Goal: Task Accomplishment & Management: Manage account settings

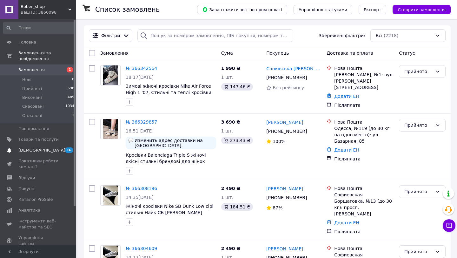
click at [53, 152] on span "[DEMOGRAPHIC_DATA]" at bounding box center [38, 150] width 40 height 6
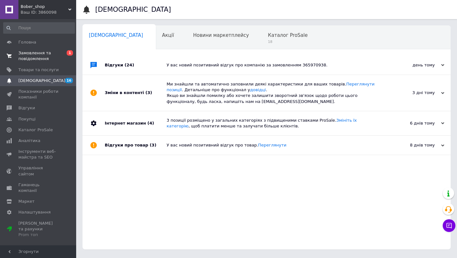
click at [39, 55] on span "Замовлення та повідомлення" at bounding box center [38, 55] width 40 height 11
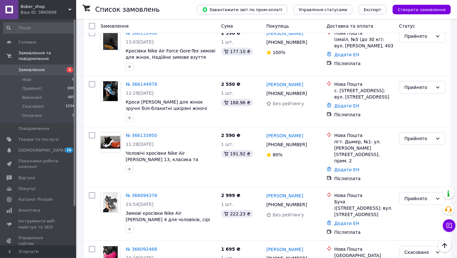
scroll to position [917, 0]
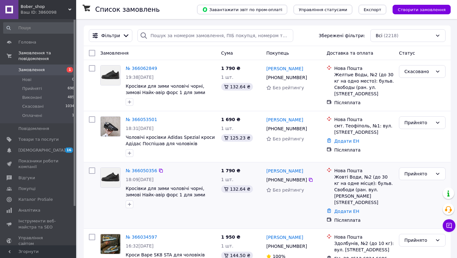
scroll to position [21, 0]
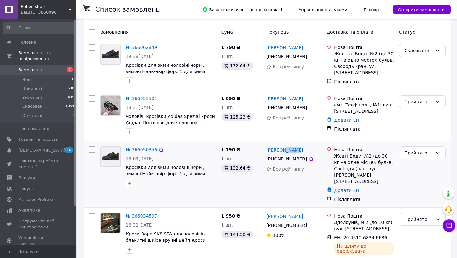
drag, startPoint x: 298, startPoint y: 151, endPoint x: 285, endPoint y: 150, distance: 13.1
click at [285, 151] on div "[PERSON_NAME]" at bounding box center [294, 150] width 57 height 8
copy link "[PERSON_NAME]"
click at [345, 188] on link "Додати ЕН" at bounding box center [346, 190] width 25 height 5
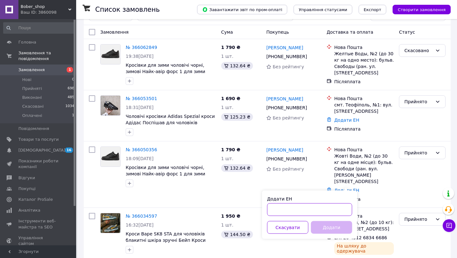
click at [306, 208] on input "Додати ЕН" at bounding box center [309, 209] width 85 height 13
paste input "59001474149647"
type input "59001474149647"
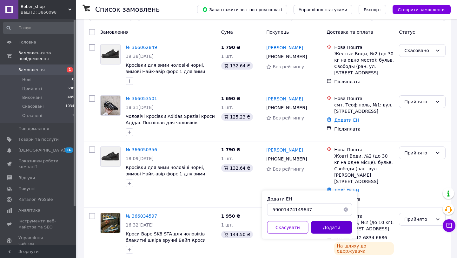
click at [341, 230] on button "Додати" at bounding box center [331, 227] width 41 height 13
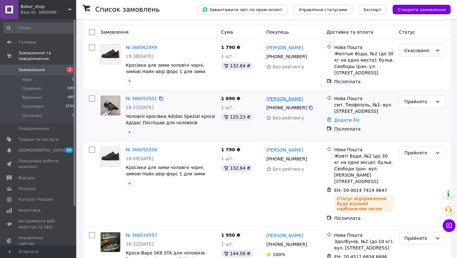
drag, startPoint x: 305, startPoint y: 100, endPoint x: 284, endPoint y: 100, distance: 20.6
click at [284, 100] on div "[PERSON_NAME]" at bounding box center [294, 99] width 57 height 8
copy link "Гетьман"
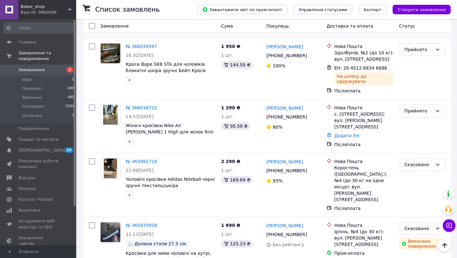
scroll to position [212, 0]
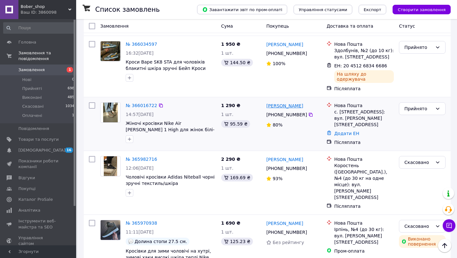
drag, startPoint x: 308, startPoint y: 95, endPoint x: 283, endPoint y: 95, distance: 25.7
click at [283, 102] on div "[PERSON_NAME]" at bounding box center [294, 106] width 57 height 8
copy link "[PERSON_NAME]"
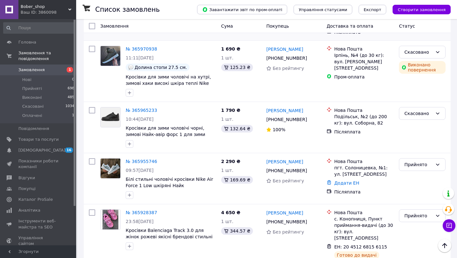
scroll to position [405, 0]
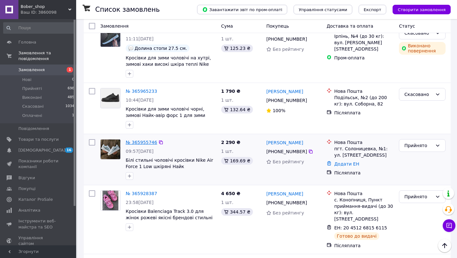
click at [139, 140] on link "№ 365955746" at bounding box center [141, 142] width 31 height 5
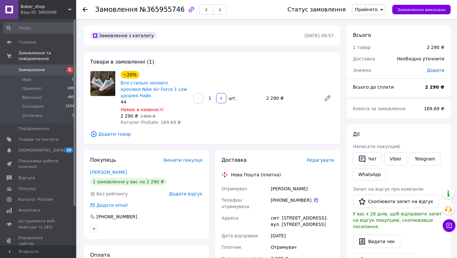
click at [188, 11] on icon "button" at bounding box center [192, 10] width 8 height 8
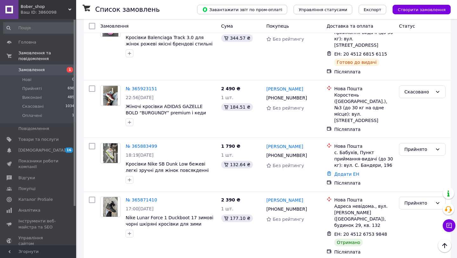
scroll to position [574, 0]
click at [413, 199] on div "Прийнято" at bounding box center [419, 202] width 28 height 7
click at [413, 172] on li "Виконано" at bounding box center [423, 171] width 46 height 11
click at [148, 143] on link "№ 365883499" at bounding box center [141, 145] width 31 height 5
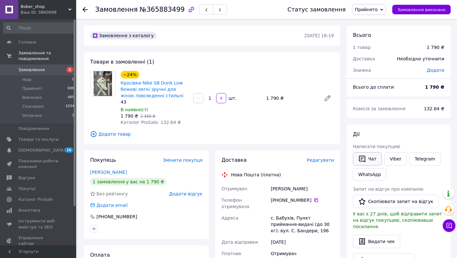
click at [370, 162] on button "Чат" at bounding box center [367, 158] width 29 height 13
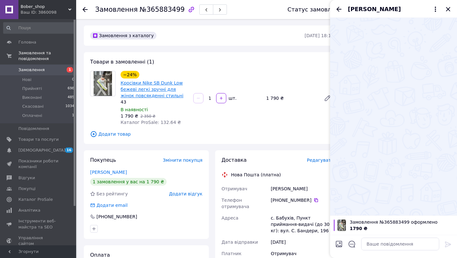
click at [129, 95] on link "Кросівки Nike SB Dunk Low бежеві легкі зручні для жінок повсякденні стильні" at bounding box center [152, 89] width 63 height 18
click at [40, 152] on span "[DEMOGRAPHIC_DATA]" at bounding box center [41, 150] width 47 height 6
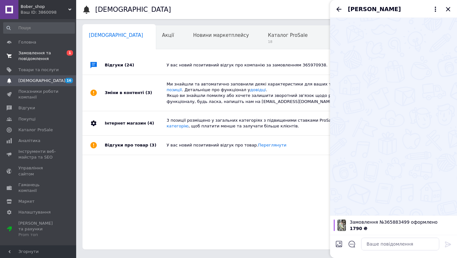
click at [37, 59] on span "Замовлення та повідомлення" at bounding box center [38, 55] width 40 height 11
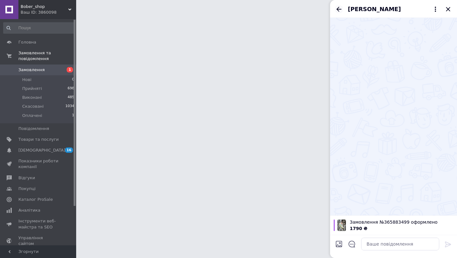
click at [341, 6] on icon "Назад" at bounding box center [339, 9] width 8 height 8
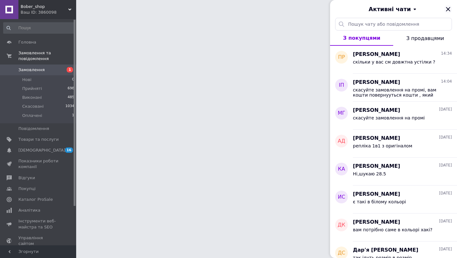
click at [446, 10] on icon "Закрити" at bounding box center [449, 9] width 8 height 8
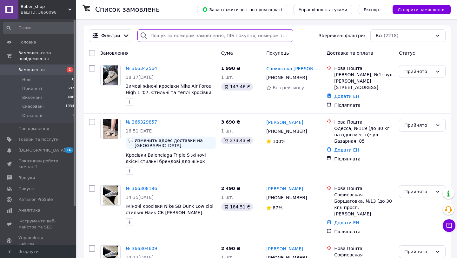
click at [195, 40] on input "search" at bounding box center [216, 35] width 156 height 13
paste input "[PERSON_NAME]"
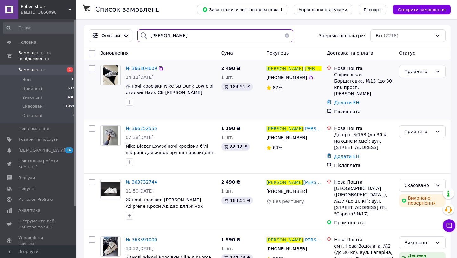
type input "[PERSON_NAME]"
click at [349, 100] on link "Додати ЕН" at bounding box center [346, 102] width 25 height 5
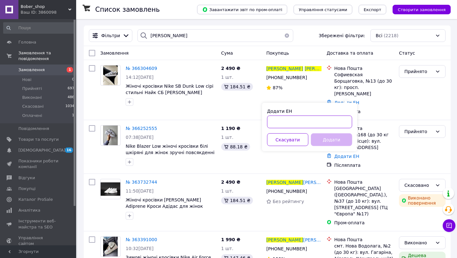
click at [300, 119] on input "Додати ЕН" at bounding box center [309, 122] width 85 height 13
paste input "20451269181323"
type input "20451269181323"
click at [315, 140] on button "Додати" at bounding box center [331, 139] width 41 height 13
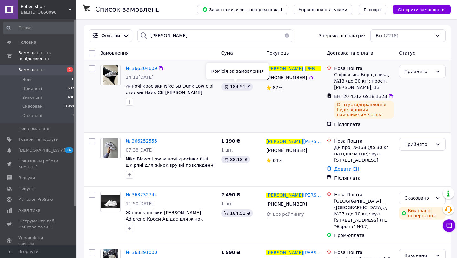
click at [234, 90] on div "184.51 ₴" at bounding box center [237, 87] width 32 height 8
click at [234, 86] on div "184.51 ₴" at bounding box center [237, 87] width 32 height 8
copy div "184.51"
click at [42, 146] on link "[DEMOGRAPHIC_DATA] 16 0" at bounding box center [39, 150] width 78 height 11
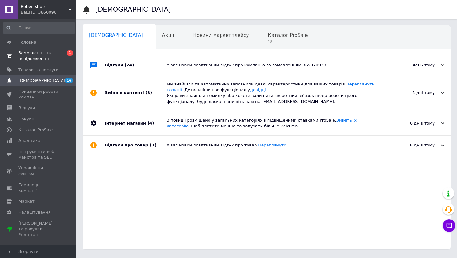
click at [38, 56] on span "Замовлення та повідомлення" at bounding box center [38, 55] width 40 height 11
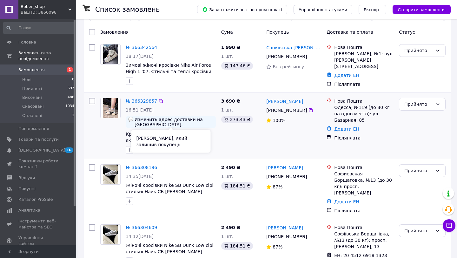
scroll to position [42, 0]
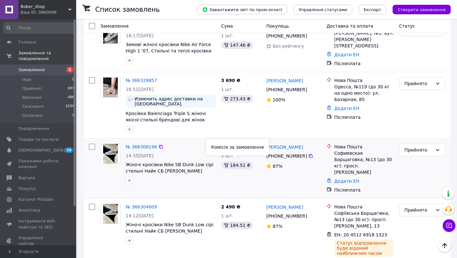
click at [235, 165] on div "184.51 ₴" at bounding box center [237, 165] width 32 height 8
copy div "184.51"
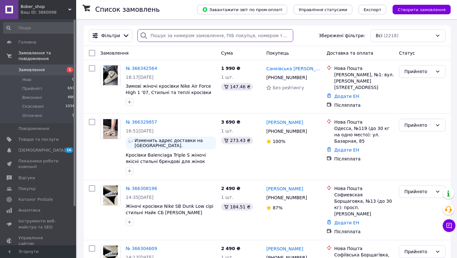
click at [189, 33] on input "search" at bounding box center [216, 35] width 156 height 13
paste input "[PERSON_NAME]"
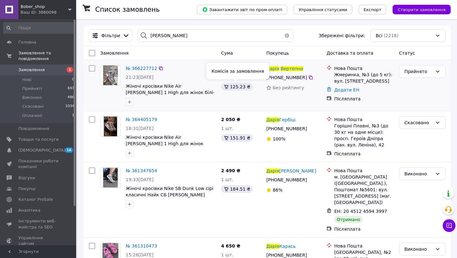
click at [236, 90] on div "125.23 ₴" at bounding box center [237, 87] width 32 height 8
click at [236, 86] on div "125.23 ₴" at bounding box center [237, 87] width 32 height 8
copy div "125.23"
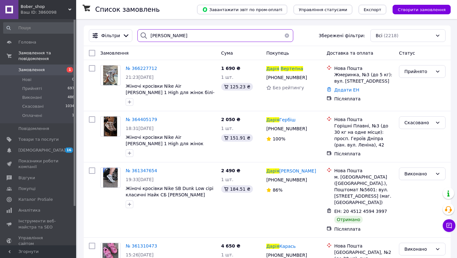
click at [173, 38] on input "[PERSON_NAME]" at bounding box center [216, 35] width 156 height 13
paste input "[PERSON_NAME] [PERSON_NAME]"
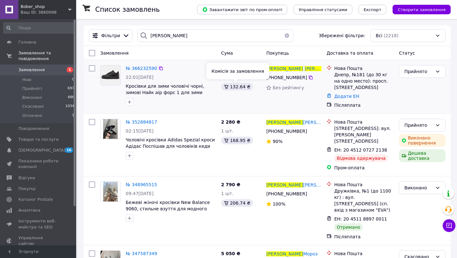
click at [244, 86] on div "132.64 ₴" at bounding box center [237, 87] width 32 height 8
click at [232, 86] on div "132.64 ₴" at bounding box center [237, 87] width 32 height 8
copy div "132.64"
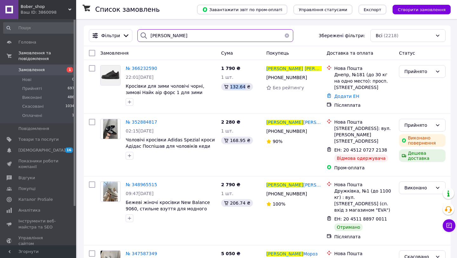
click at [168, 37] on input "[PERSON_NAME]" at bounding box center [216, 35] width 156 height 13
paste input "380632417320"
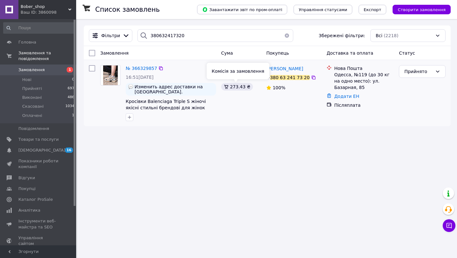
click at [234, 89] on div "273.43 ₴" at bounding box center [237, 87] width 32 height 8
copy div "273.43"
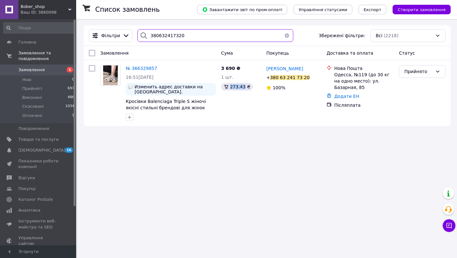
click at [212, 37] on input "380632417320" at bounding box center [216, 35] width 156 height 13
paste input "[PERSON_NAME]"
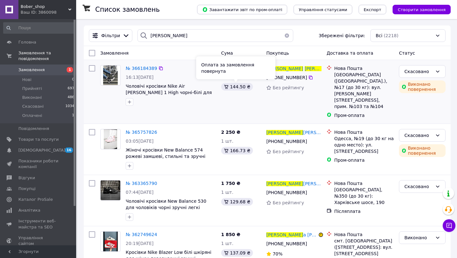
click at [236, 88] on div "144.50 ₴" at bounding box center [237, 87] width 32 height 8
copy div "144.50"
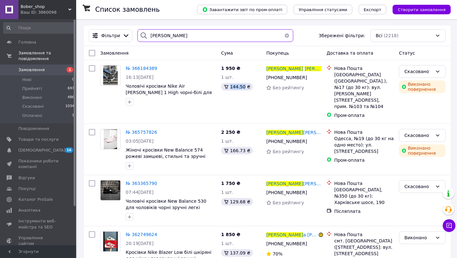
click at [172, 30] on input "[PERSON_NAME]" at bounding box center [216, 35] width 156 height 13
paste input "[PERSON_NAME]"
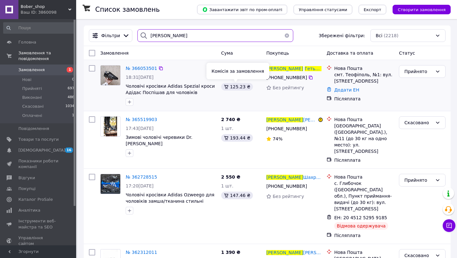
type input "[PERSON_NAME]"
click at [242, 85] on div "125.23 ₴" at bounding box center [237, 87] width 32 height 8
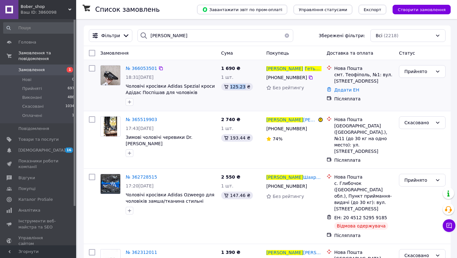
click at [242, 85] on div "125.23 ₴" at bounding box center [237, 87] width 32 height 8
copy div "125.23"
